Goal: Check status: Check status

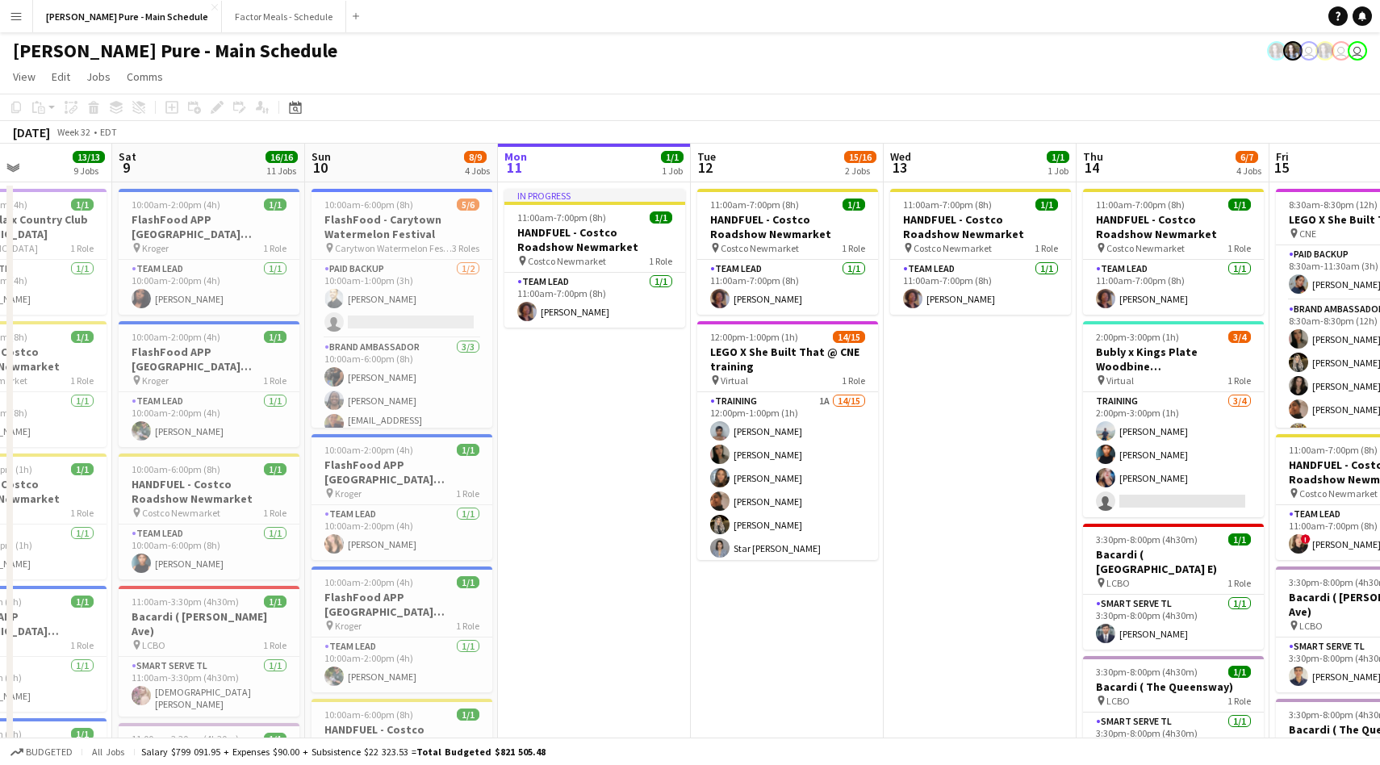
scroll to position [0, 485]
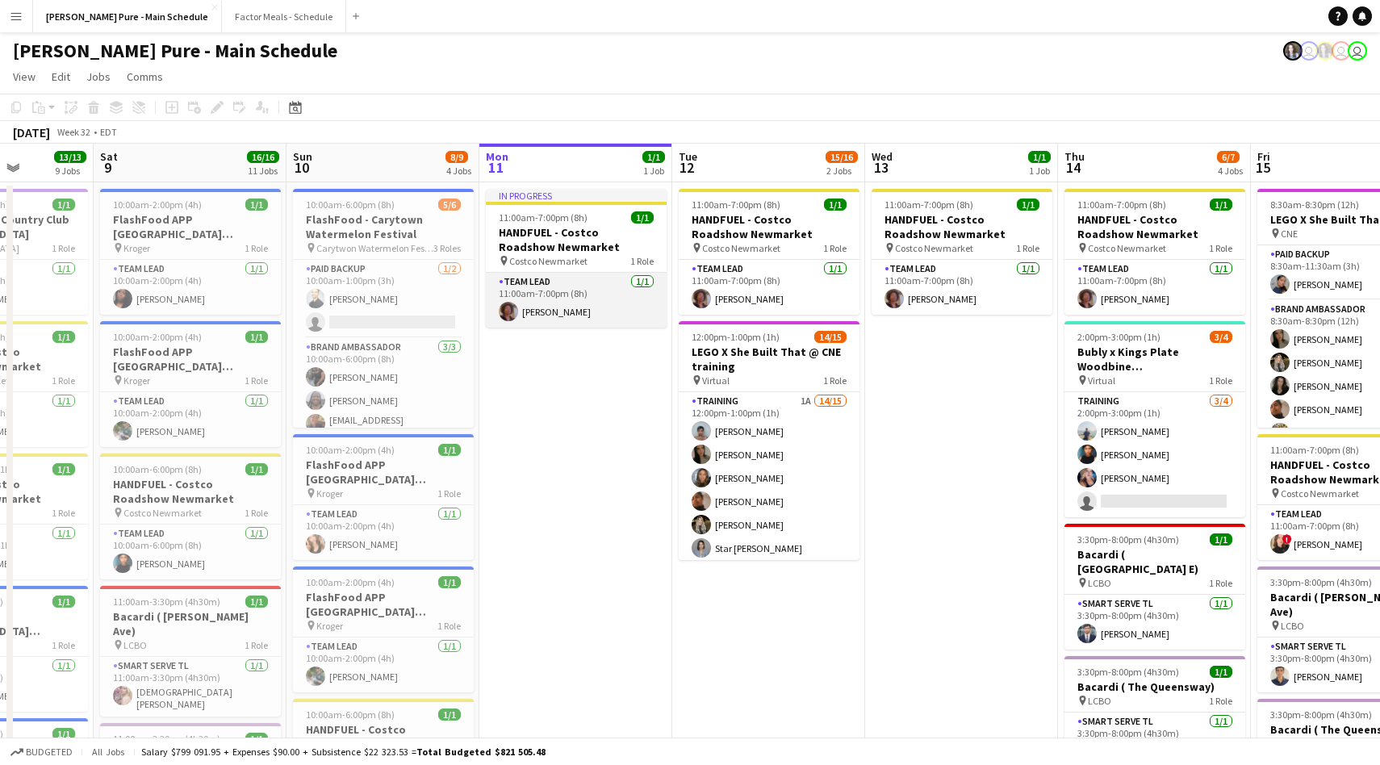
click at [542, 316] on app-card-role "Team Lead [DATE] 11:00am-7:00pm (8h) [PERSON_NAME]" at bounding box center [576, 300] width 181 height 55
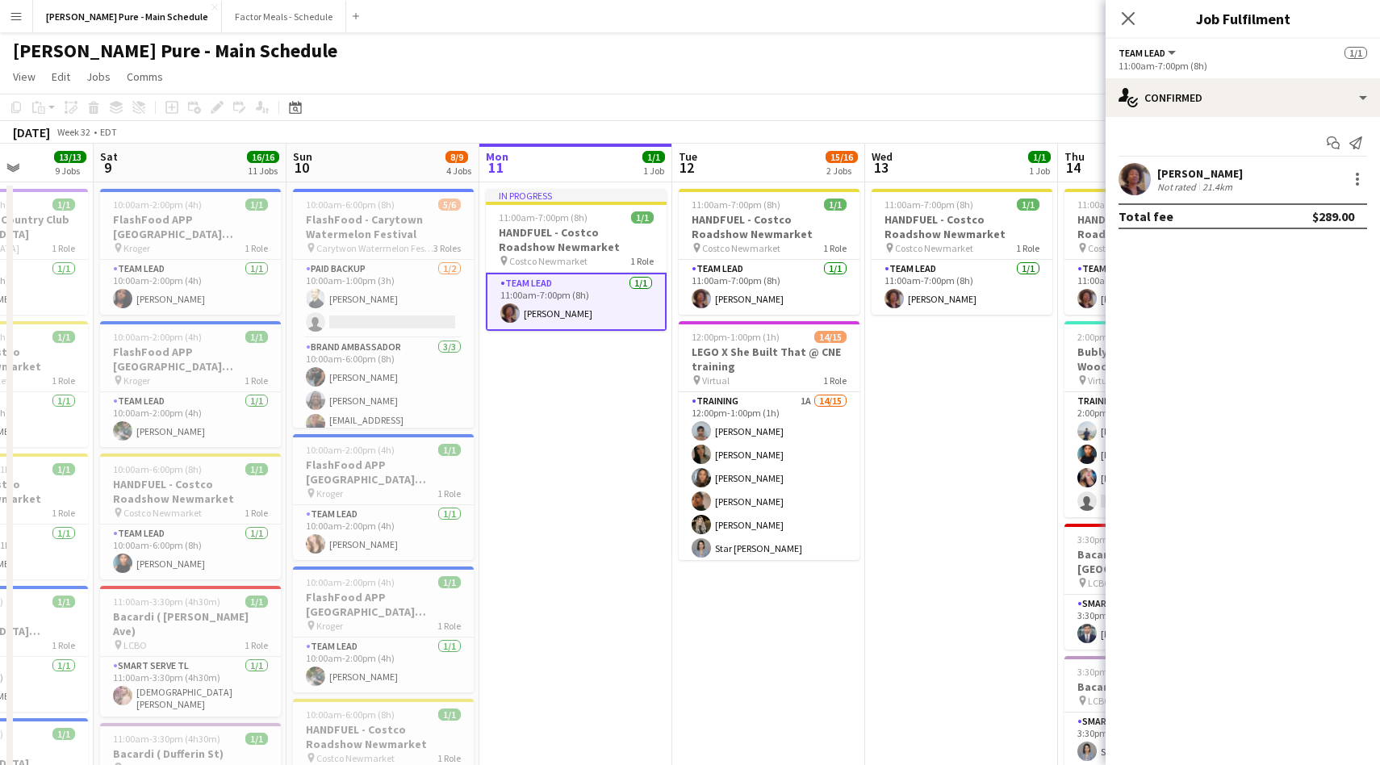
drag, startPoint x: 1270, startPoint y: 174, endPoint x: 1148, endPoint y: 174, distance: 122.7
click at [1148, 174] on div "Destiny Kondell Not rated 21.4km" at bounding box center [1243, 179] width 274 height 32
copy div "[PERSON_NAME]"
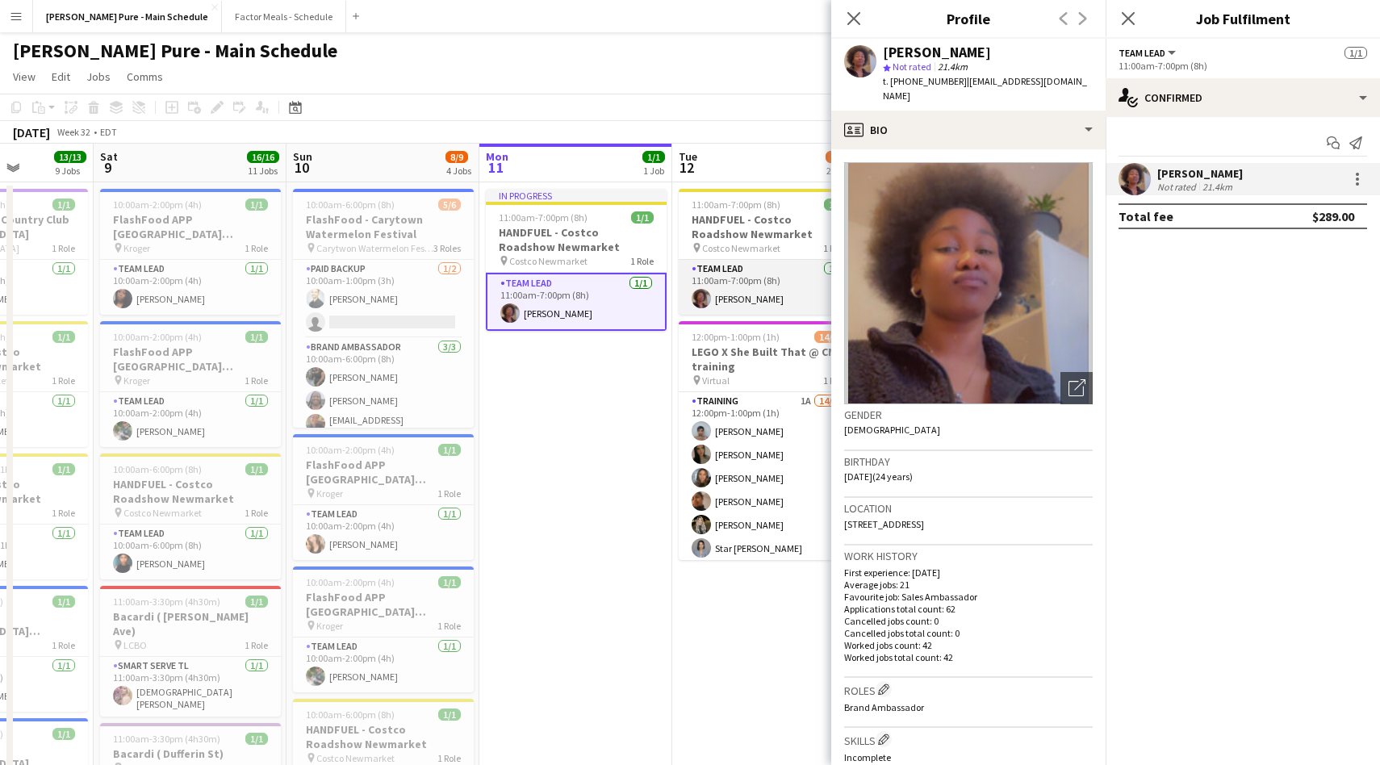
click at [722, 295] on app-card-role "Team Lead [DATE] 11:00am-7:00pm (8h) [PERSON_NAME]" at bounding box center [769, 287] width 181 height 55
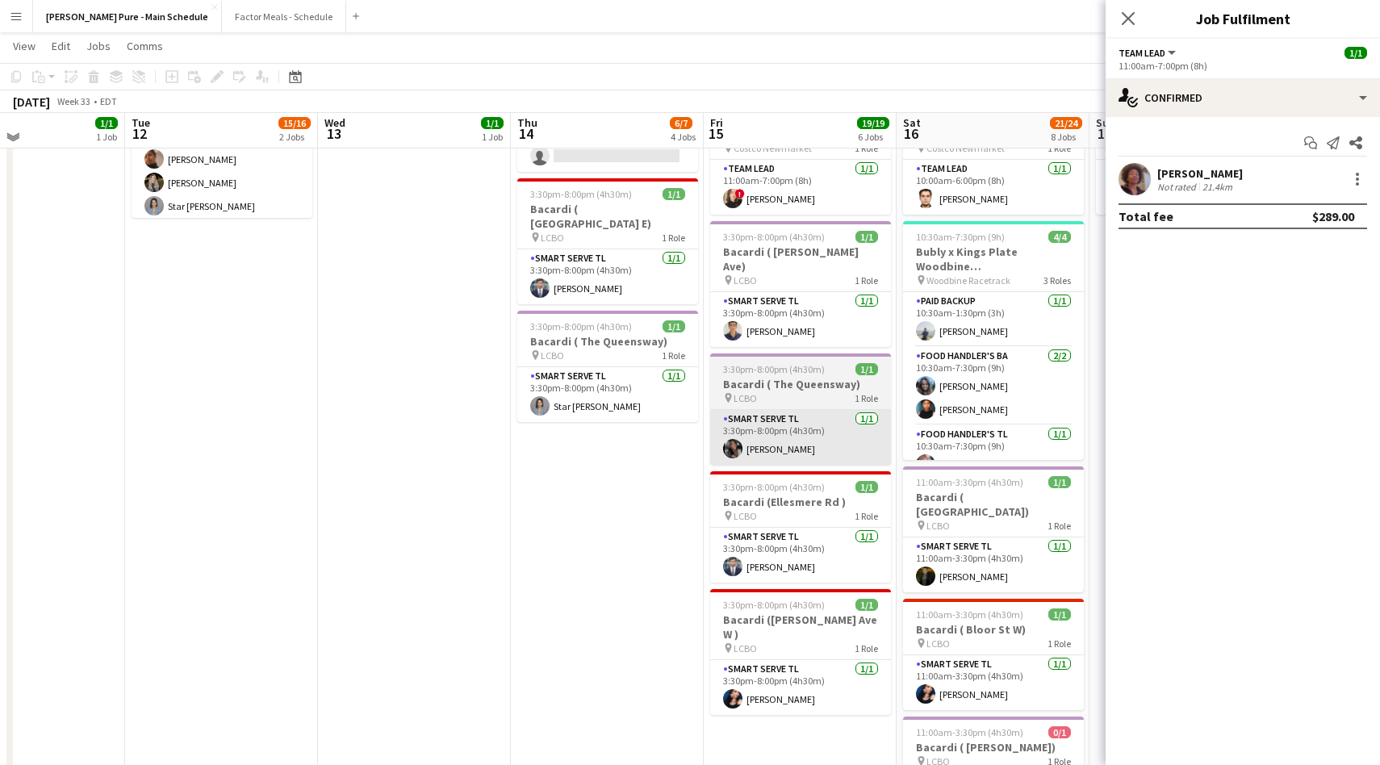
scroll to position [0, 0]
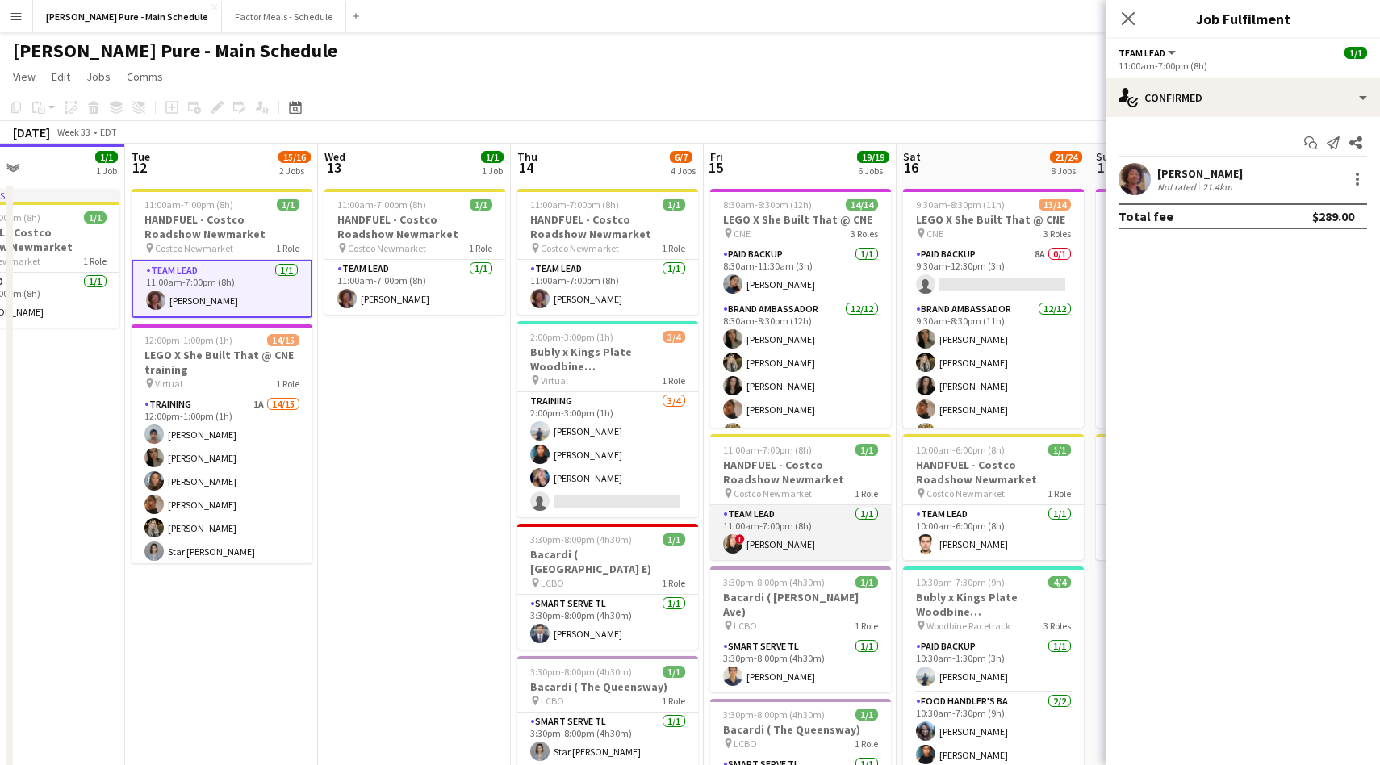
click at [779, 539] on app-card-role "Team Lead [DATE] 11:00am-7:00pm (8h) ! [PERSON_NAME]" at bounding box center [800, 532] width 181 height 55
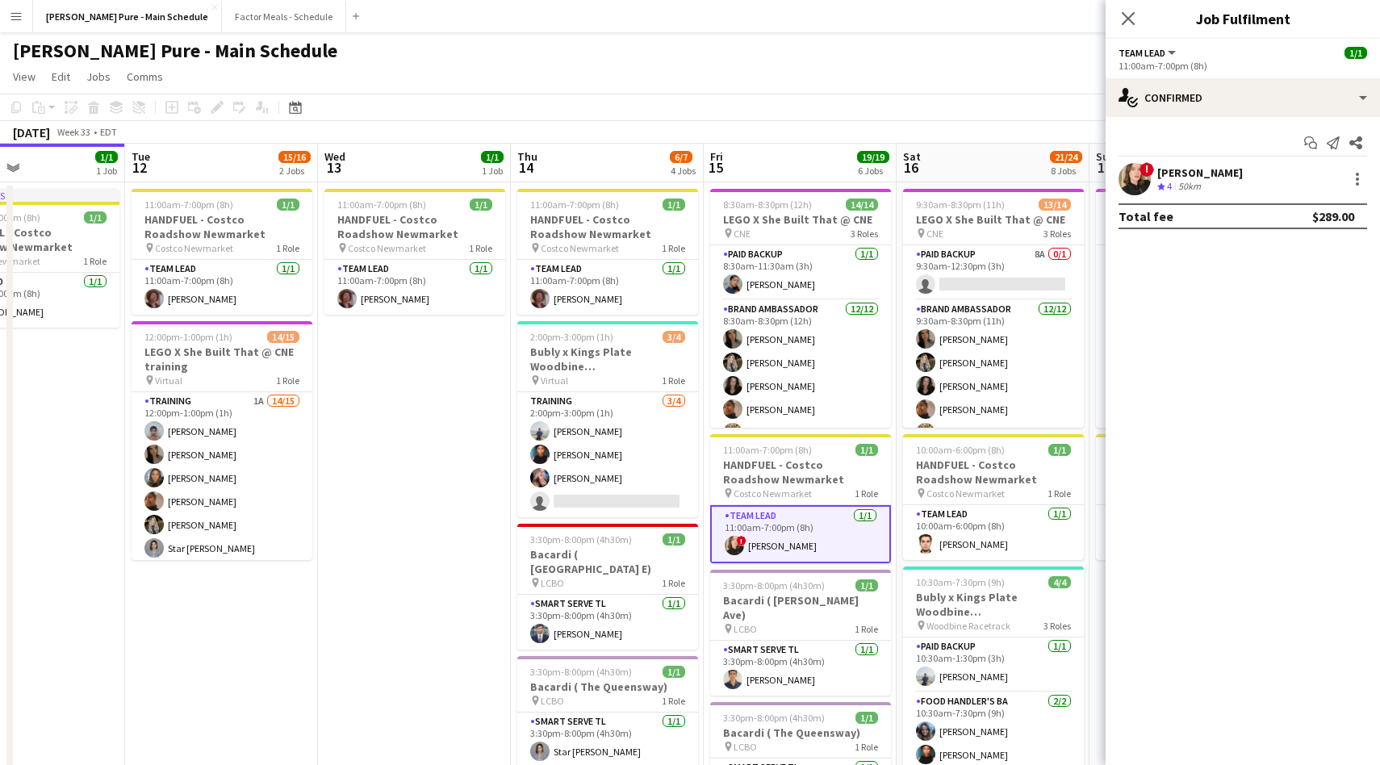
drag, startPoint x: 1269, startPoint y: 167, endPoint x: 1147, endPoint y: 167, distance: 121.9
click at [1147, 167] on div "! [PERSON_NAME] Crew rating 4 50km" at bounding box center [1243, 179] width 274 height 32
copy div "[PERSON_NAME]"
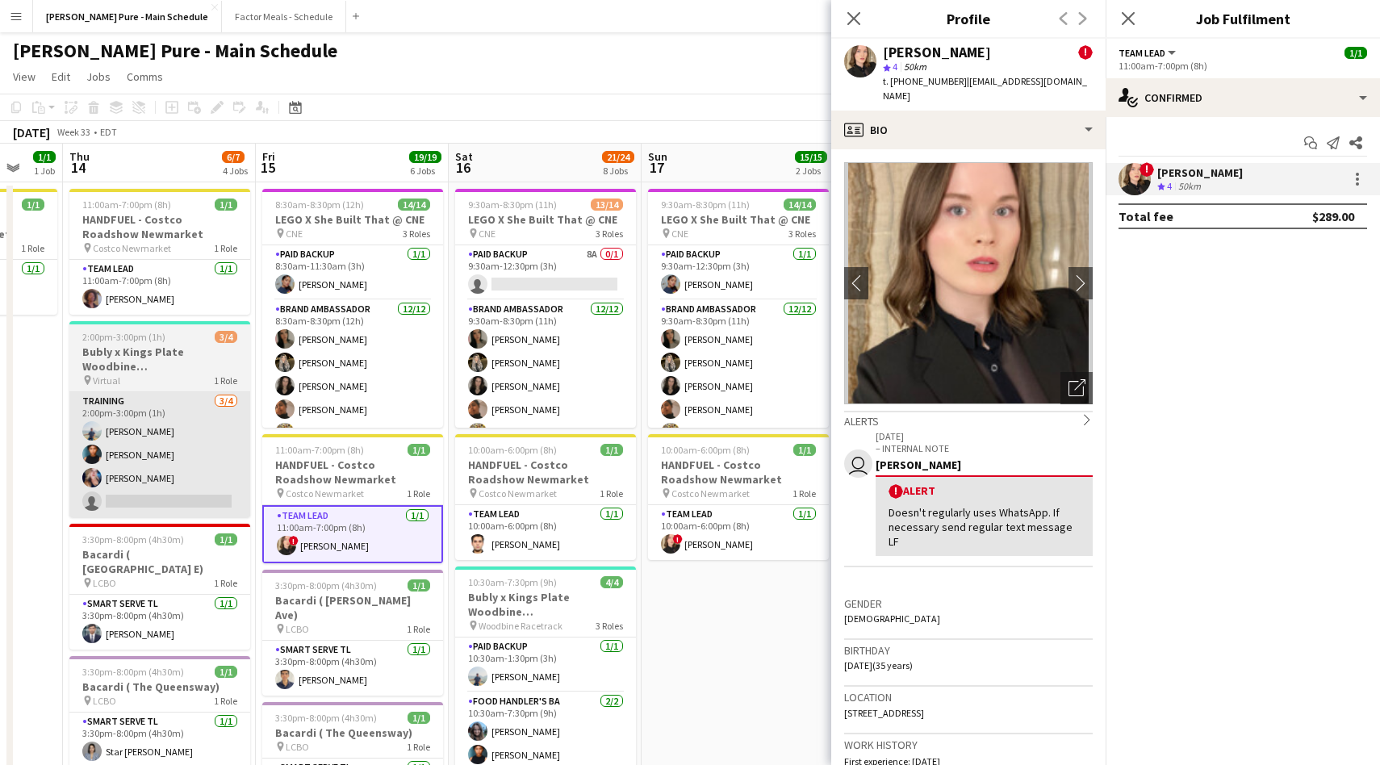
scroll to position [0, 717]
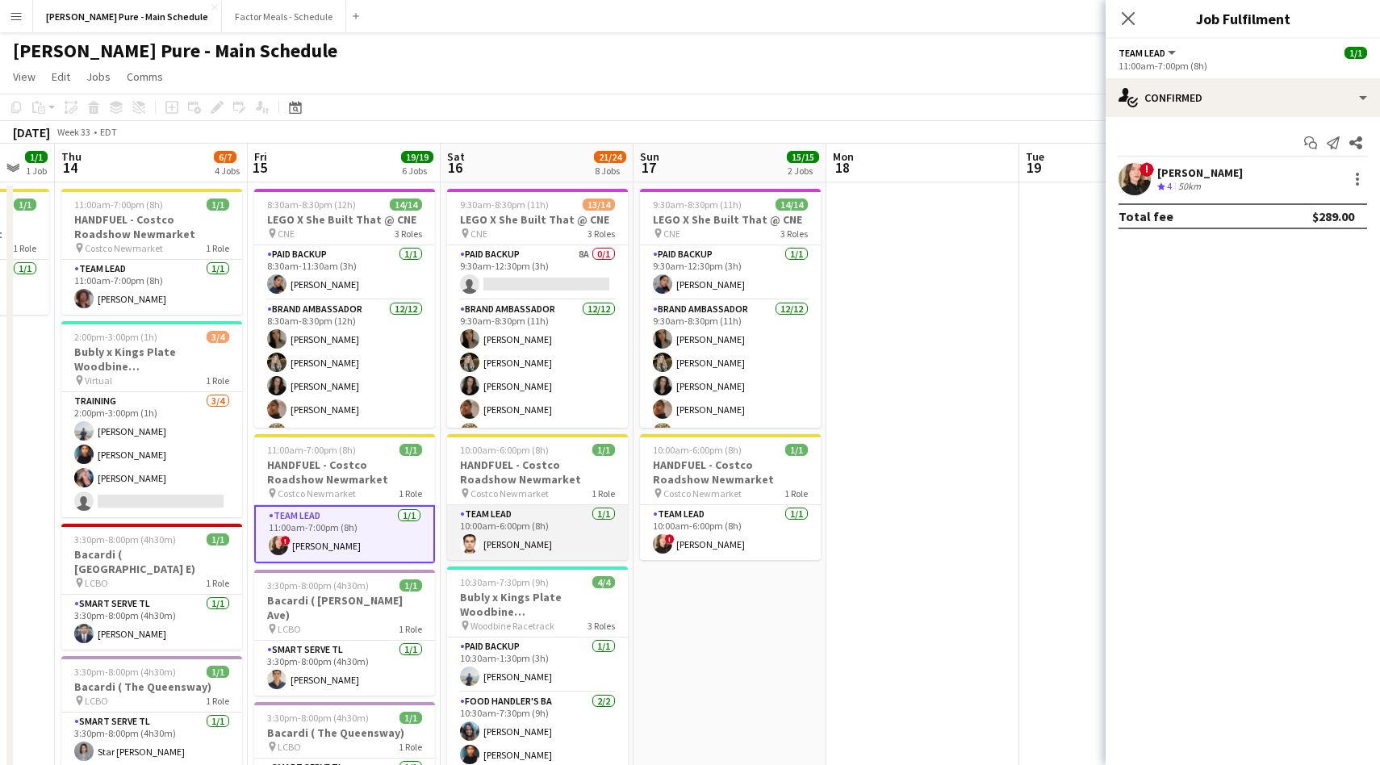
click at [542, 533] on app-card-role "Team Lead [DATE] 10:00am-6:00pm (8h) [PERSON_NAME]" at bounding box center [537, 532] width 181 height 55
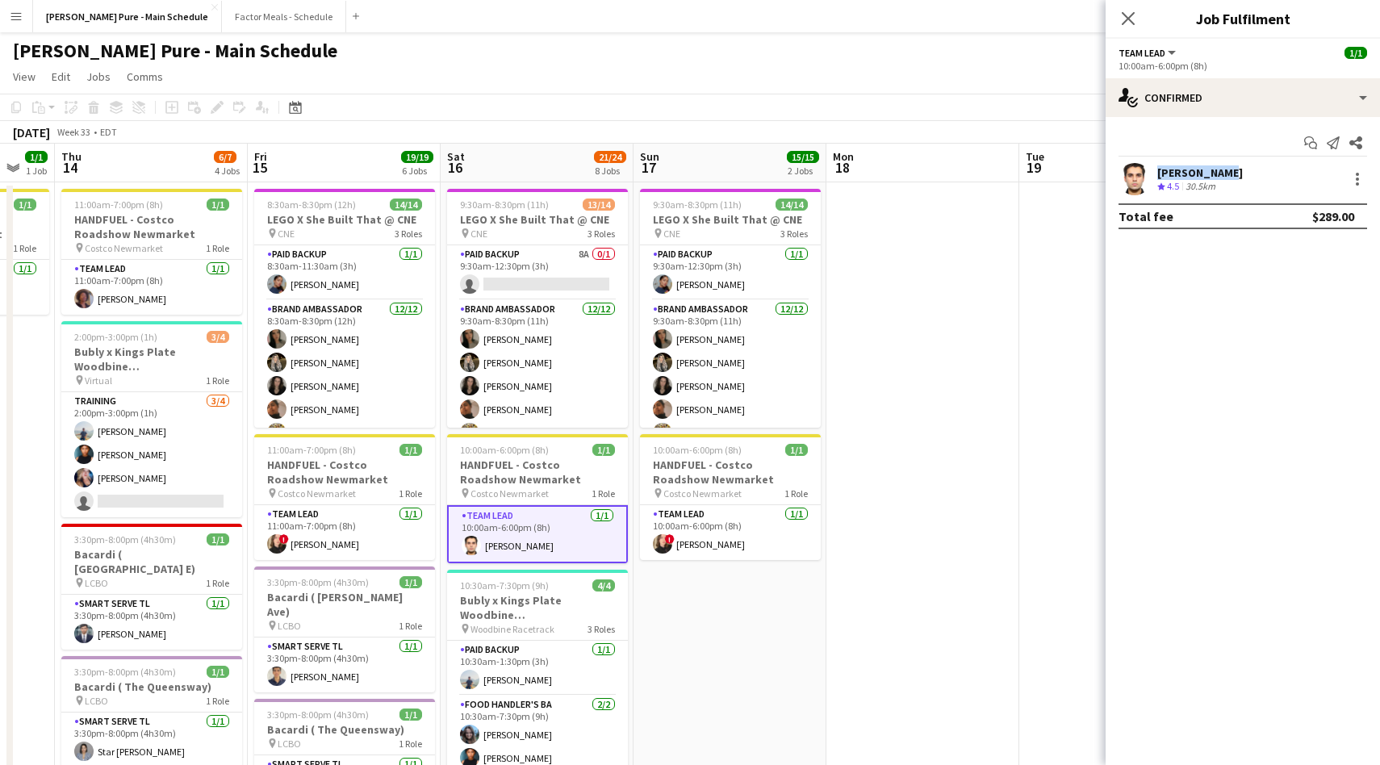
drag, startPoint x: 1261, startPoint y: 170, endPoint x: 1117, endPoint y: 170, distance: 143.7
click at [1117, 170] on div "[PERSON_NAME] Crew rating 4.5 30.5km" at bounding box center [1243, 179] width 274 height 32
copy div "[PERSON_NAME]"
